Goal: Use online tool/utility: Utilize a website feature to perform a specific function

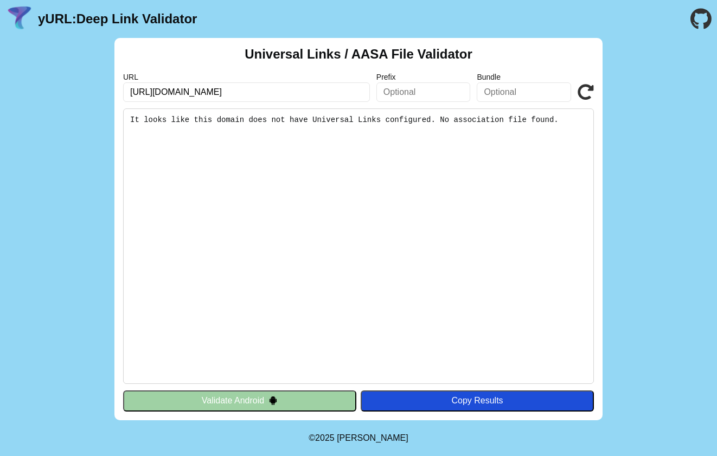
type input "[URL][DOMAIN_NAME]"
click button "Validate" at bounding box center [0, 0] width 0 height 0
click at [256, 399] on button "Validate Android" at bounding box center [239, 401] width 233 height 21
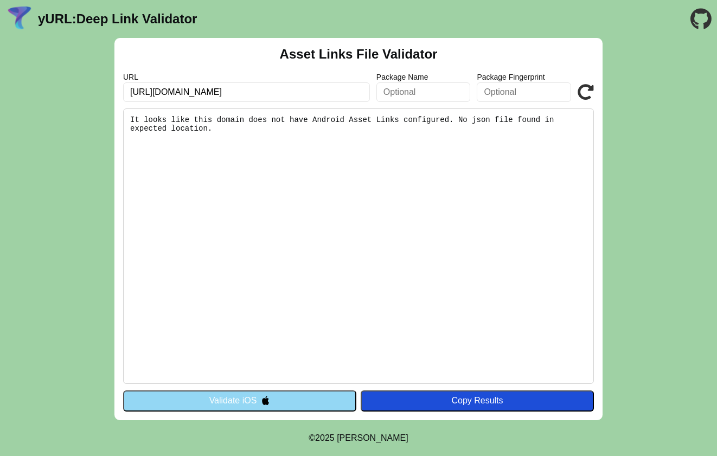
click at [584, 91] on icon at bounding box center [586, 92] width 16 height 16
click at [313, 94] on input "[URL][DOMAIN_NAME]" at bounding box center [246, 92] width 247 height 20
click at [295, 94] on input "[URL][DOMAIN_NAME]" at bounding box center [246, 92] width 247 height 20
click button "Validate" at bounding box center [0, 0] width 0 height 0
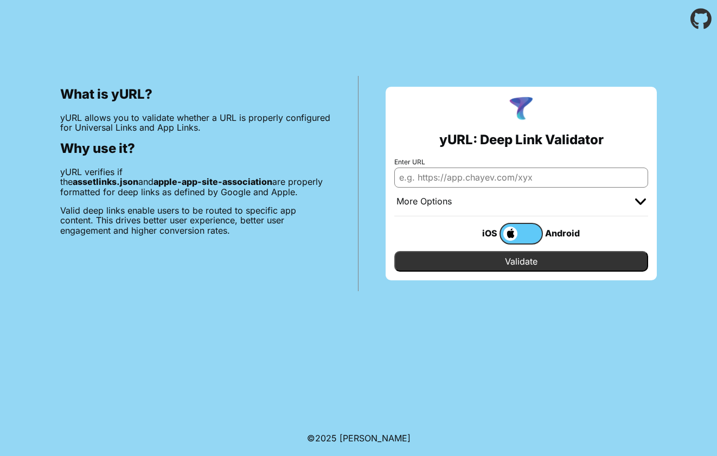
click at [465, 175] on input "Enter URL" at bounding box center [521, 178] width 254 height 20
type input "[URL][DOMAIN_NAME]"
click at [533, 260] on input "Validate" at bounding box center [521, 261] width 254 height 21
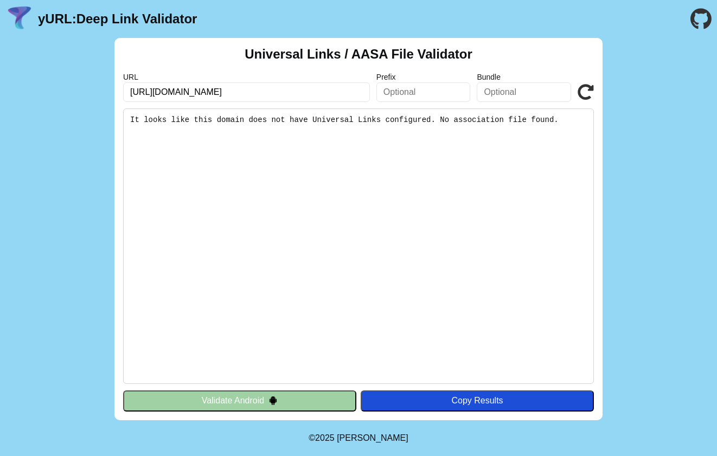
click at [232, 78] on label "URL" at bounding box center [246, 77] width 247 height 9
click at [260, 88] on input "[URL][DOMAIN_NAME]" at bounding box center [246, 92] width 247 height 20
click at [201, 91] on input "[URL][DOMAIN_NAME]" at bounding box center [246, 92] width 247 height 20
drag, startPoint x: 175, startPoint y: 90, endPoint x: 188, endPoint y: 93, distance: 13.4
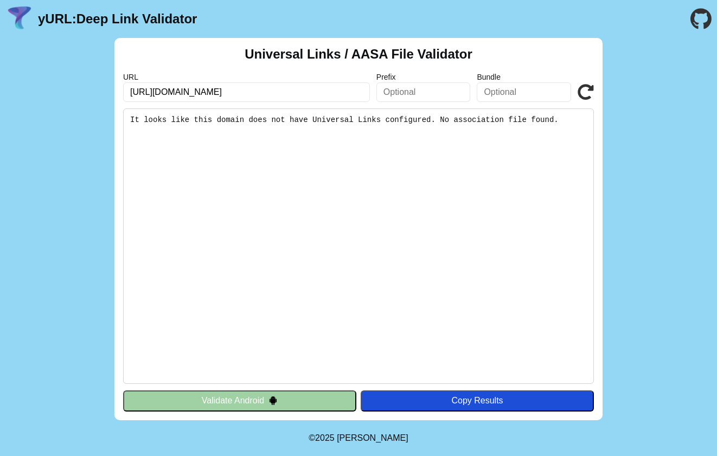
click at [176, 90] on input "[URL][DOMAIN_NAME]" at bounding box center [246, 92] width 247 height 20
type input "[URL][DOMAIN_NAME]"
click button "Validate" at bounding box center [0, 0] width 0 height 0
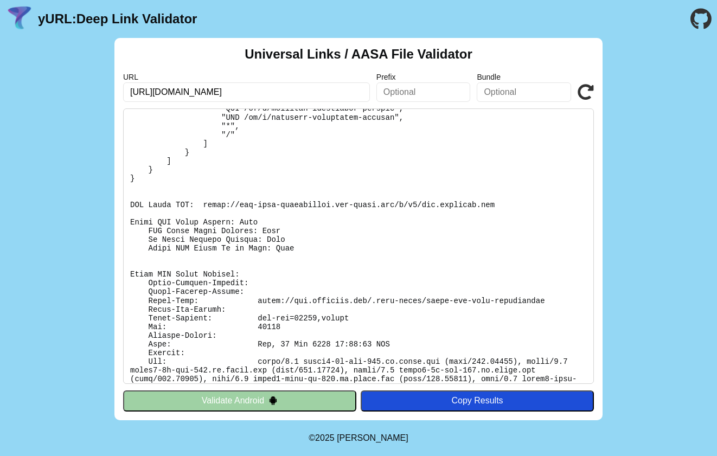
scroll to position [2385, 0]
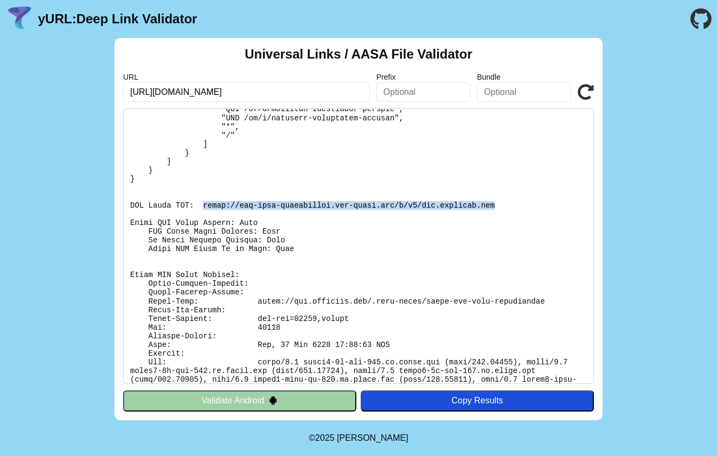
drag, startPoint x: 499, startPoint y: 190, endPoint x: 202, endPoint y: 189, distance: 297.3
click at [202, 189] on pre at bounding box center [358, 246] width 471 height 276
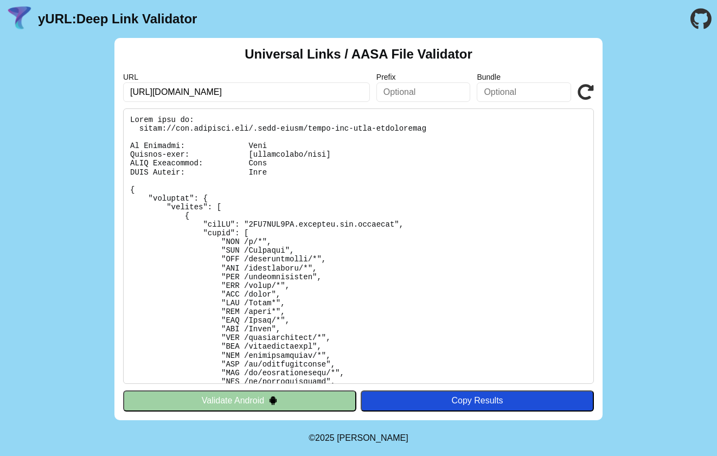
scroll to position [0, 0]
